Goal: Task Accomplishment & Management: Manage account settings

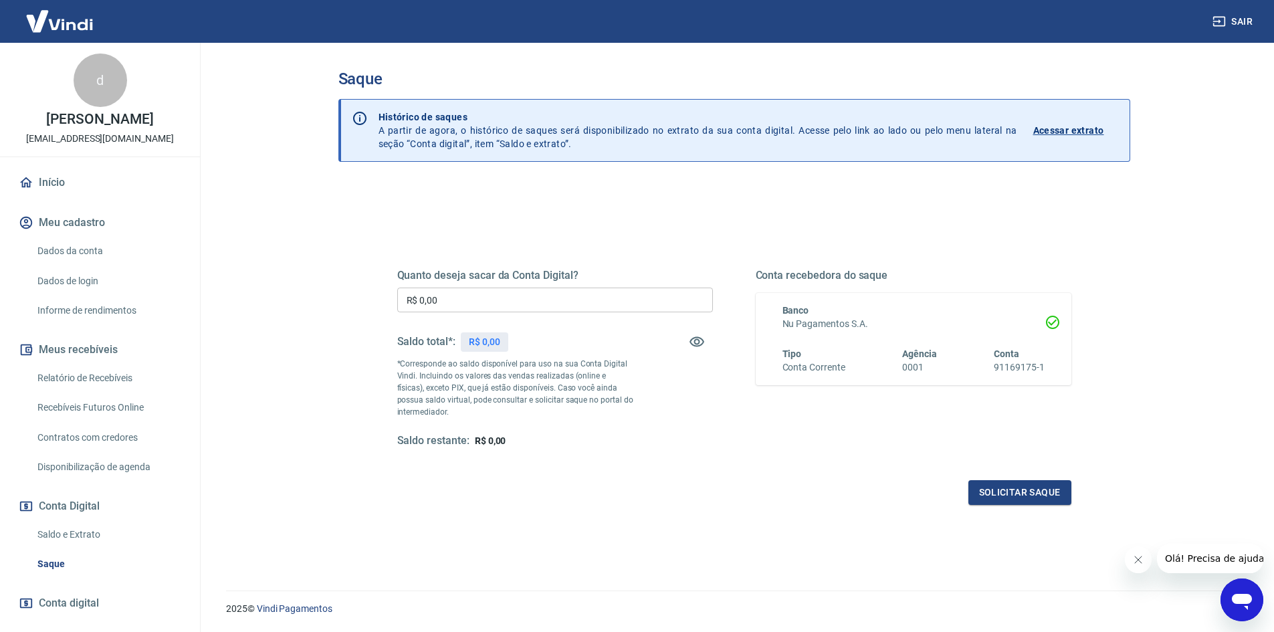
click at [465, 294] on input "R$ 0,00" at bounding box center [555, 300] width 316 height 25
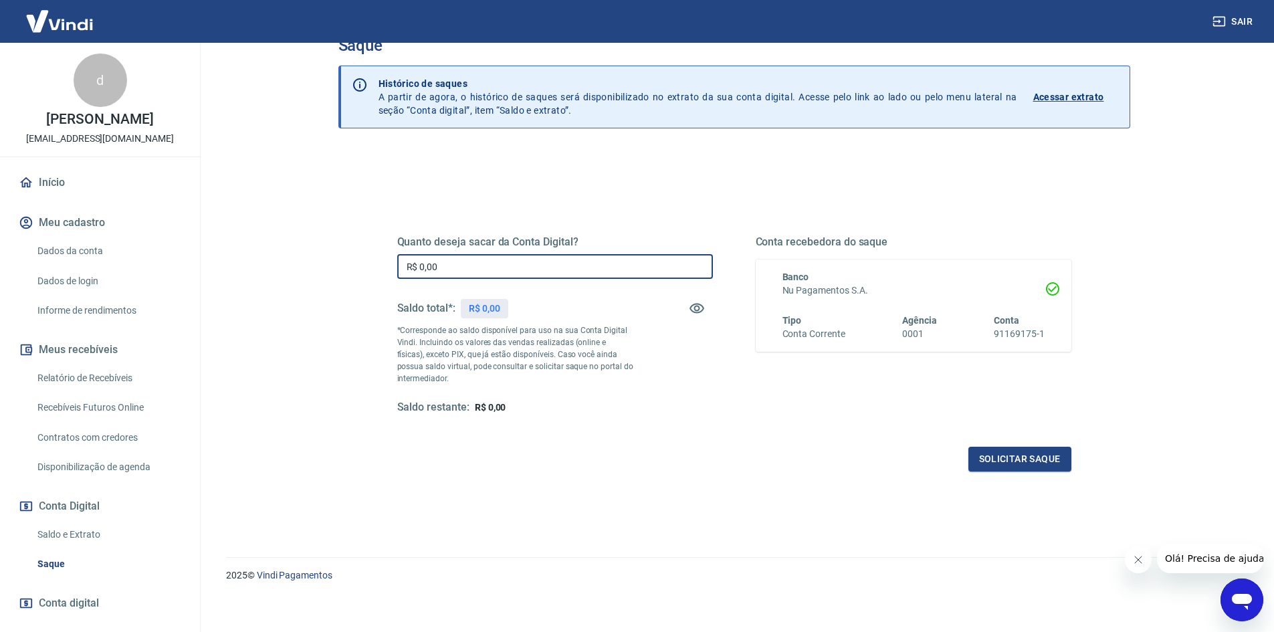
scroll to position [40, 0]
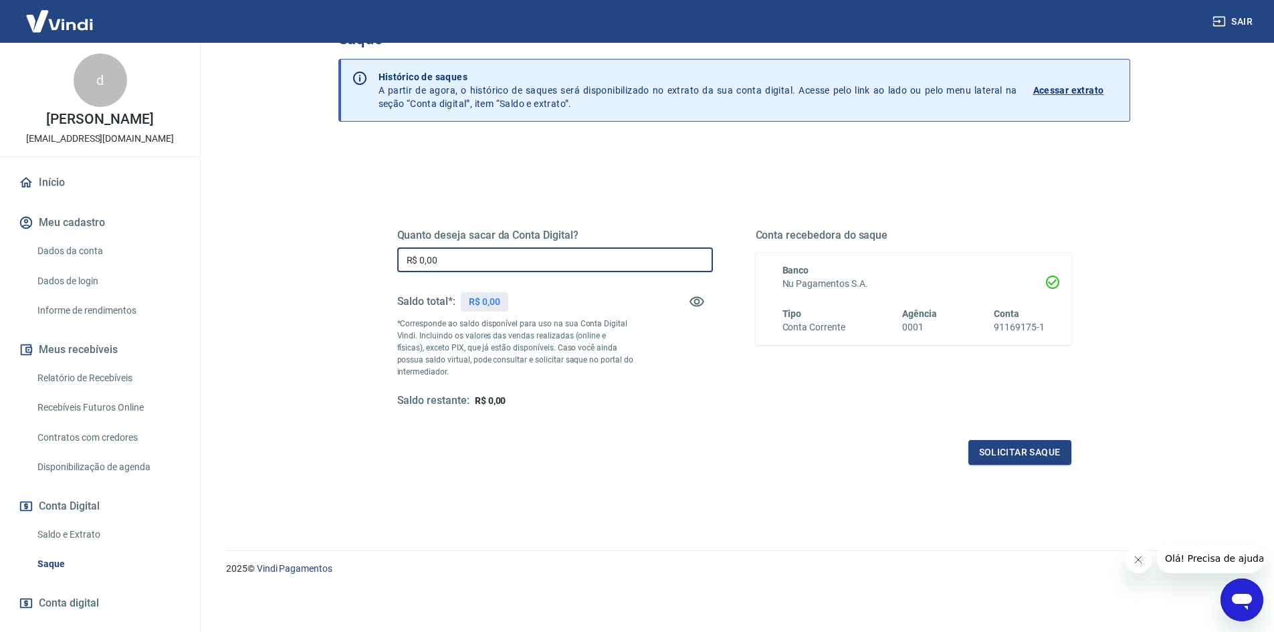
click at [468, 261] on input "R$ 0,00" at bounding box center [555, 259] width 316 height 25
click at [292, 214] on main "Saque Histórico de saques A partir de agora, o histórico de saques será disponi…" at bounding box center [734, 297] width 1080 height 589
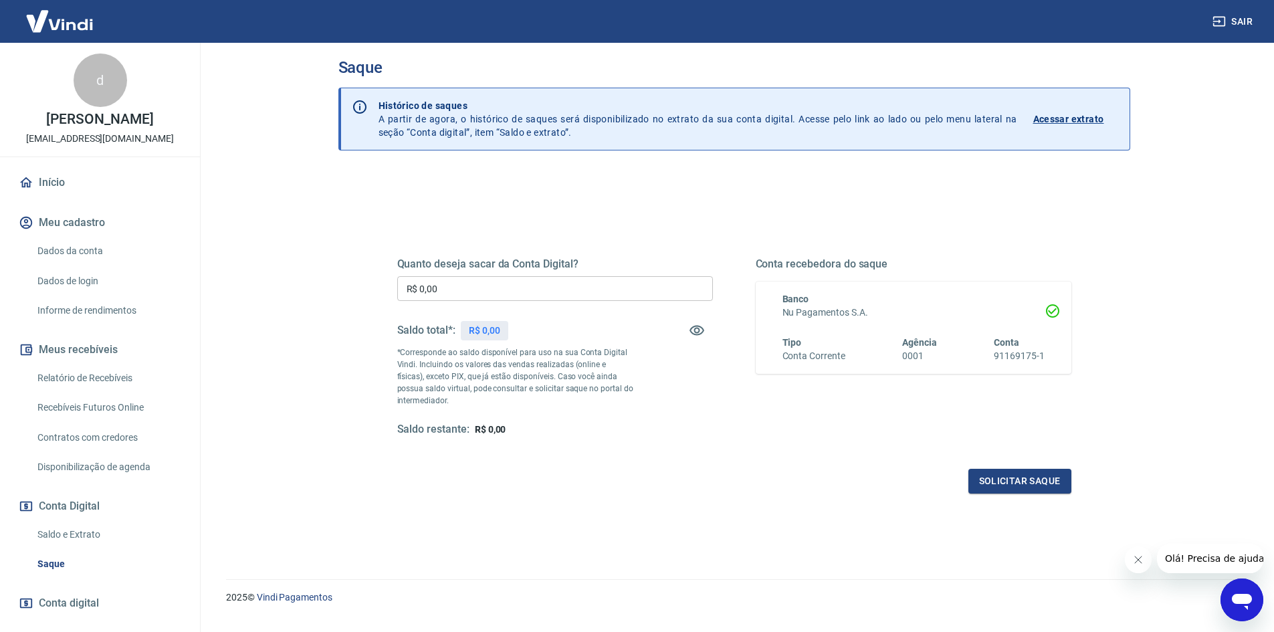
scroll to position [0, 0]
